Goal: Information Seeking & Learning: Learn about a topic

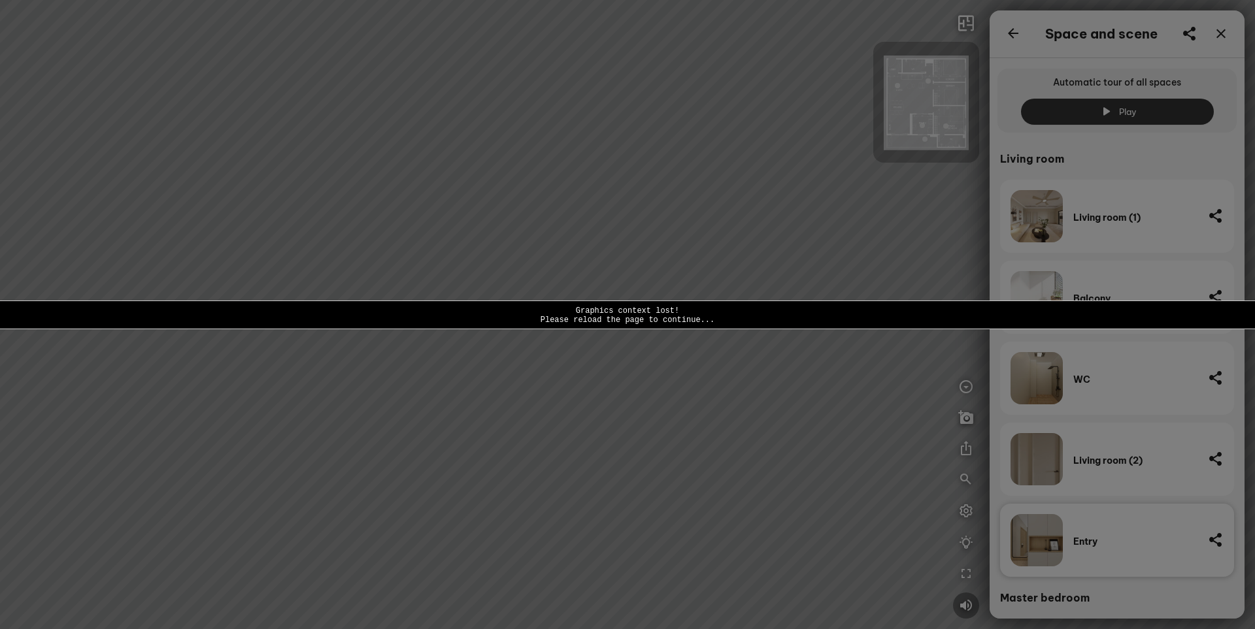
scroll to position [556, 0]
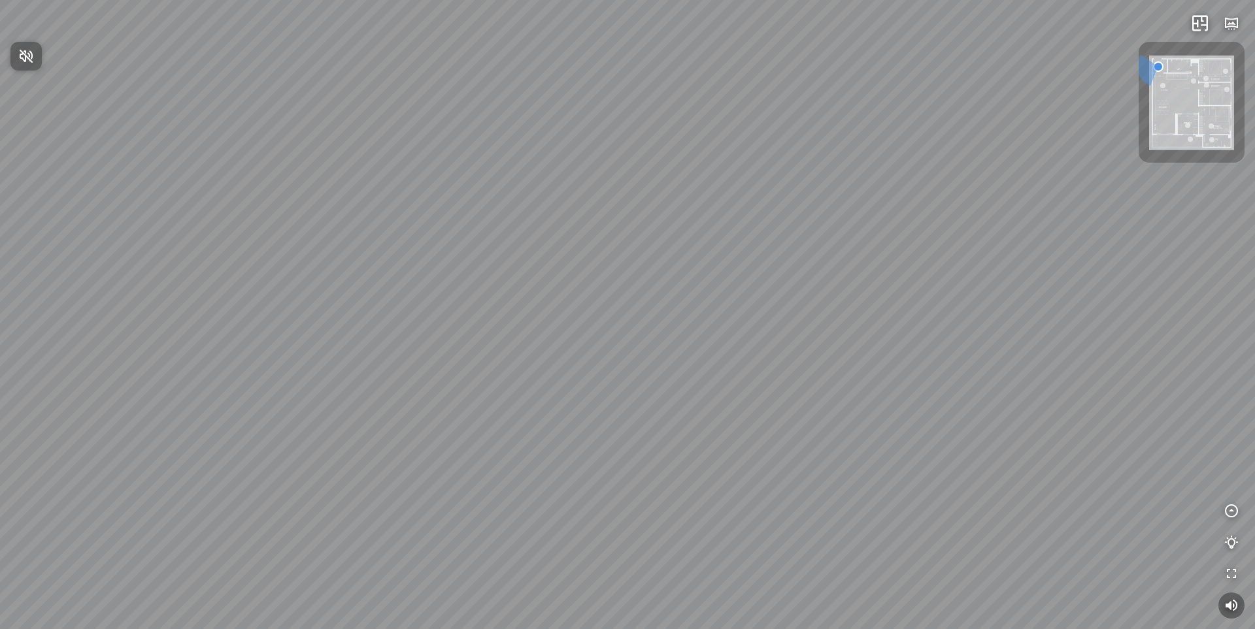
drag, startPoint x: 558, startPoint y: 305, endPoint x: 482, endPoint y: 373, distance: 102.8
click at [483, 372] on div at bounding box center [627, 314] width 1255 height 629
drag, startPoint x: 675, startPoint y: 247, endPoint x: 482, endPoint y: 422, distance: 260.0
click at [480, 424] on div at bounding box center [627, 314] width 1255 height 629
drag, startPoint x: 564, startPoint y: 296, endPoint x: 650, endPoint y: 295, distance: 86.3
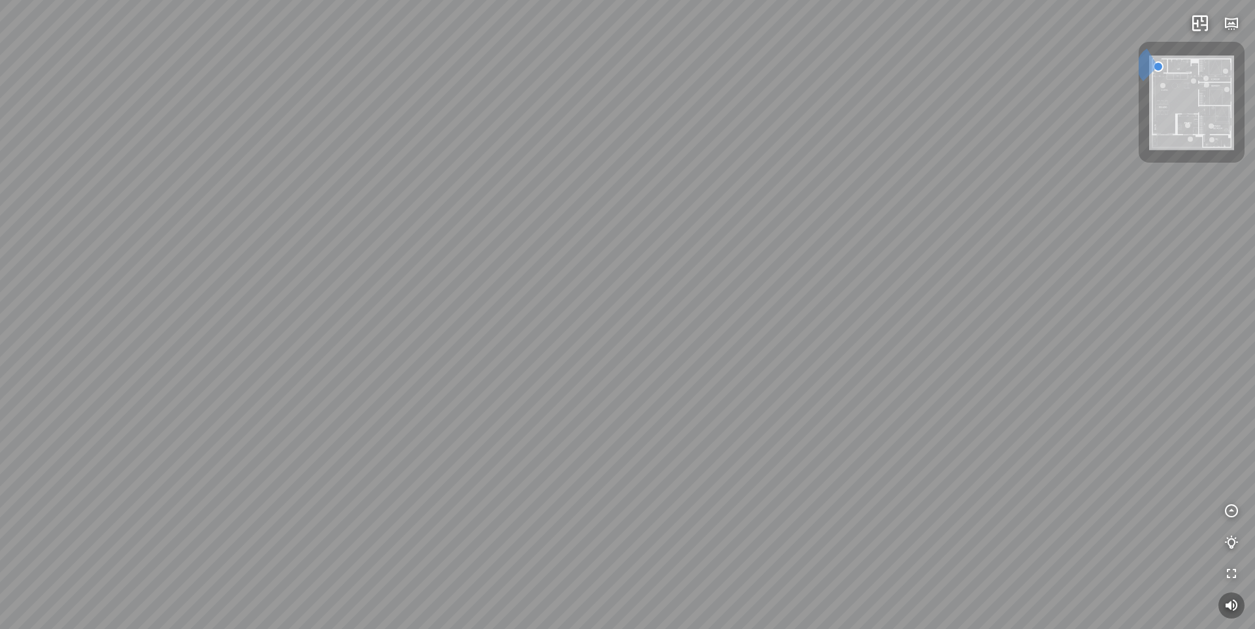
click at [650, 295] on div at bounding box center [627, 314] width 1255 height 629
drag, startPoint x: 555, startPoint y: 305, endPoint x: 820, endPoint y: 326, distance: 266.2
click at [820, 326] on div at bounding box center [627, 314] width 1255 height 629
click at [1224, 18] on icon "button" at bounding box center [1232, 24] width 16 height 16
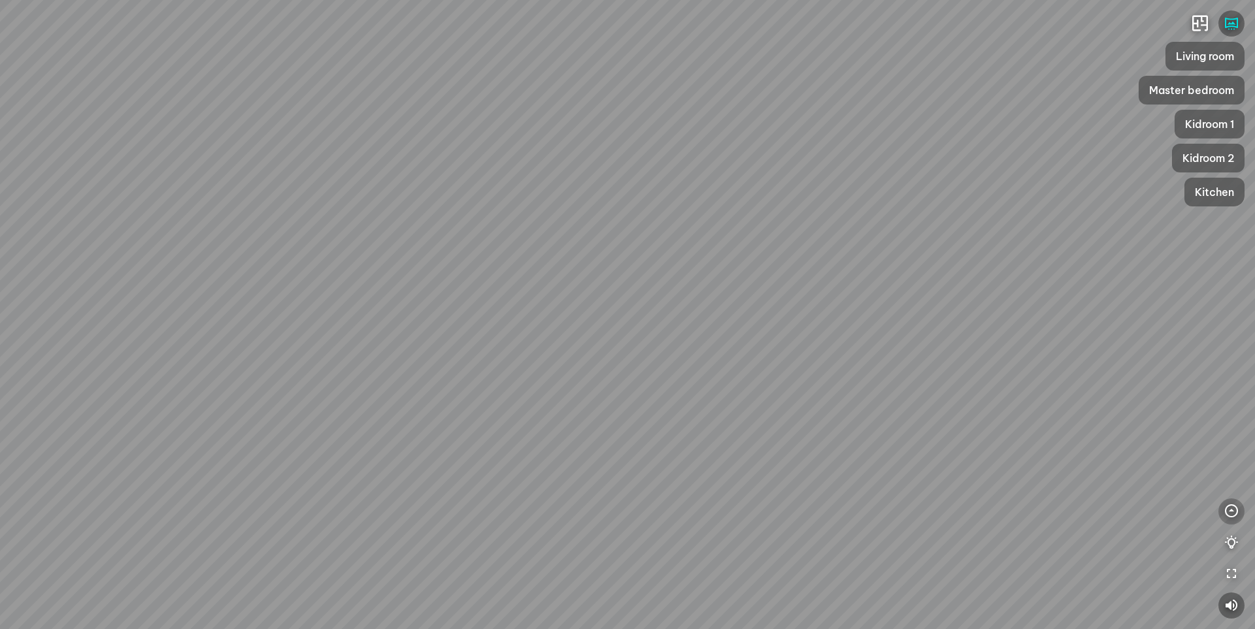
click at [1227, 508] on icon "button" at bounding box center [1232, 512] width 16 height 16
click at [1231, 474] on icon "button" at bounding box center [1232, 481] width 16 height 16
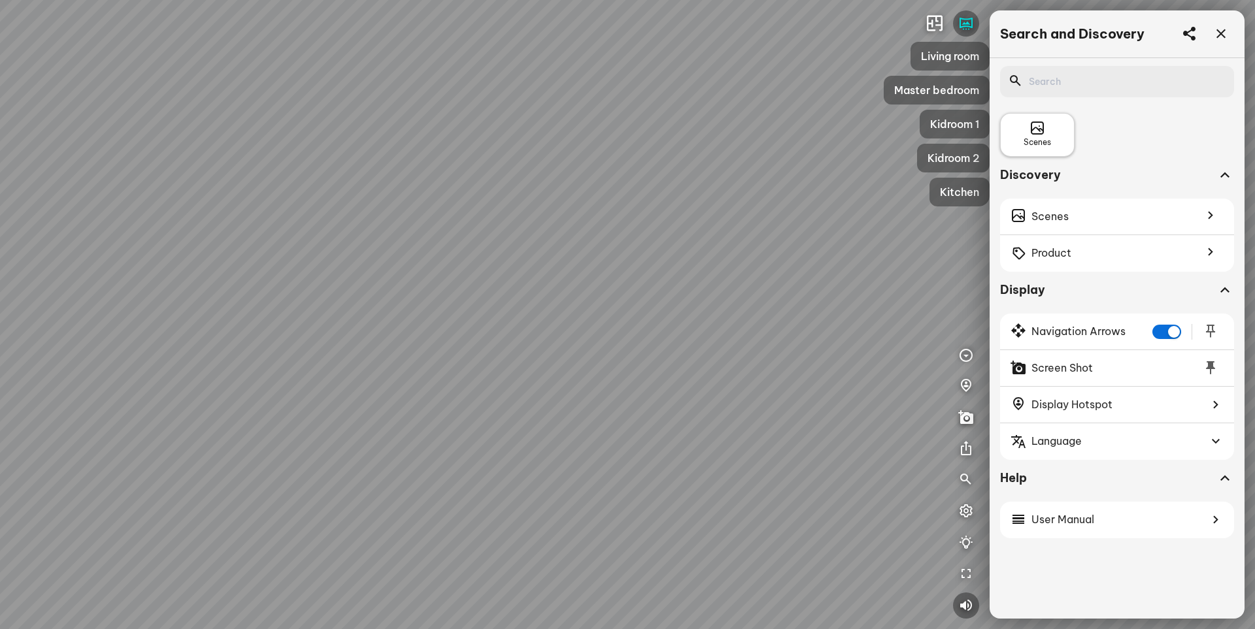
click at [1044, 138] on span "Scenes" at bounding box center [1037, 143] width 27 height 12
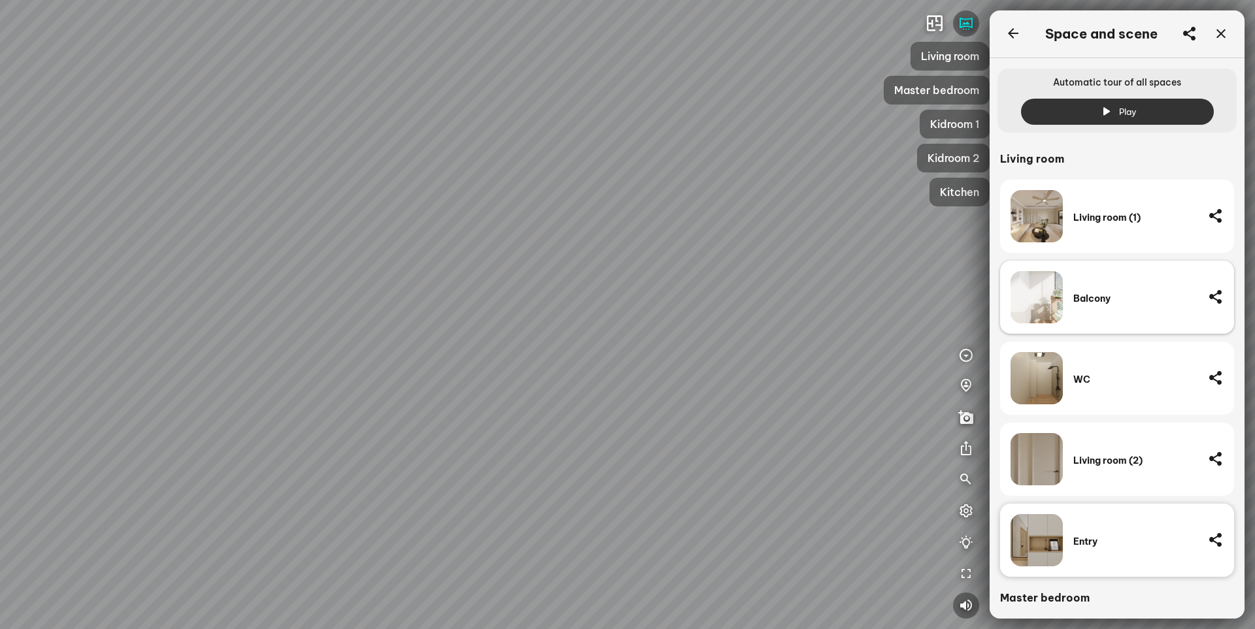
click at [1118, 288] on div "Balcony" at bounding box center [1135, 297] width 124 height 52
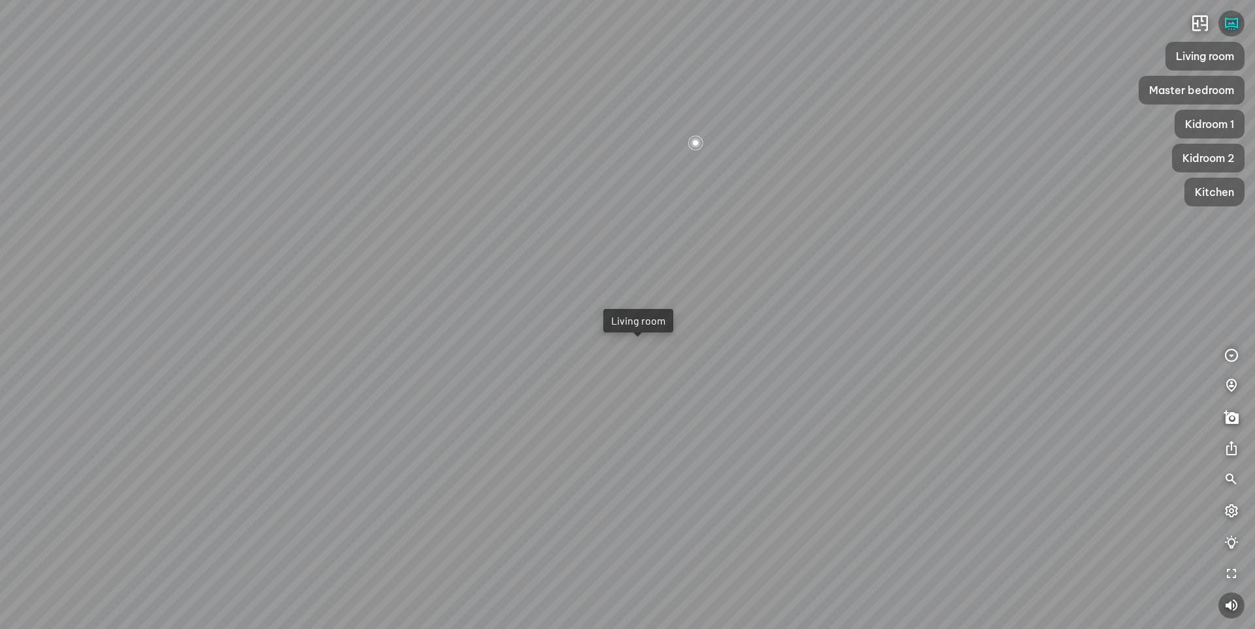
click at [699, 141] on div at bounding box center [696, 143] width 18 height 18
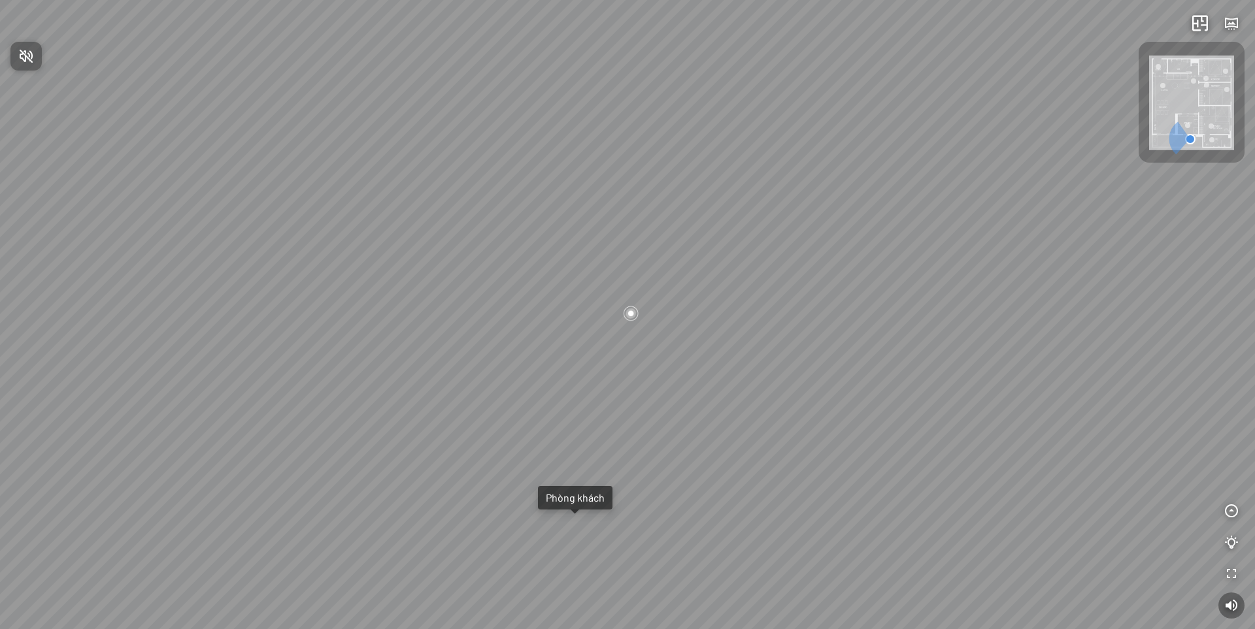
click at [629, 313] on div at bounding box center [627, 314] width 1255 height 629
click at [633, 316] on div at bounding box center [631, 314] width 18 height 18
click at [39, 610] on div at bounding box center [627, 314] width 1255 height 629
click at [39, 610] on span "Xem thêm" at bounding box center [40, 612] width 39 height 10
